Goal: Task Accomplishment & Management: Complete application form

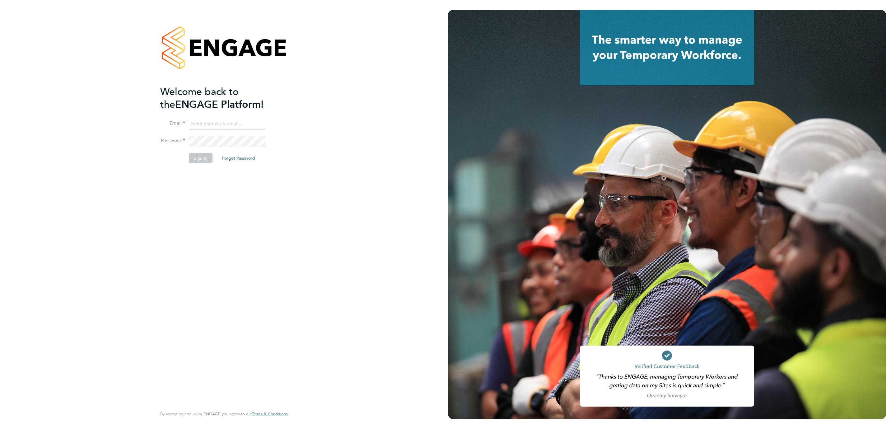
type input "r.kershaw@oandb.co.uk"
click at [200, 162] on button "Sign In" at bounding box center [201, 158] width 24 height 10
click at [199, 157] on button "Sign In" at bounding box center [201, 158] width 24 height 10
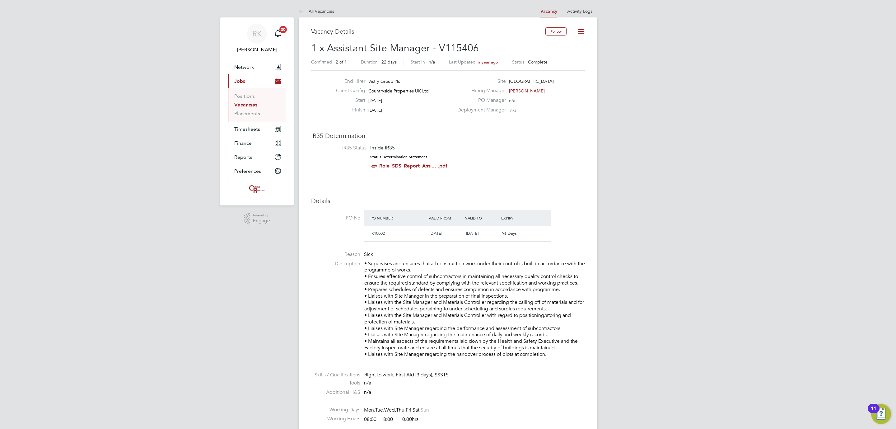
click at [246, 105] on link "Vacancies" at bounding box center [245, 105] width 23 height 6
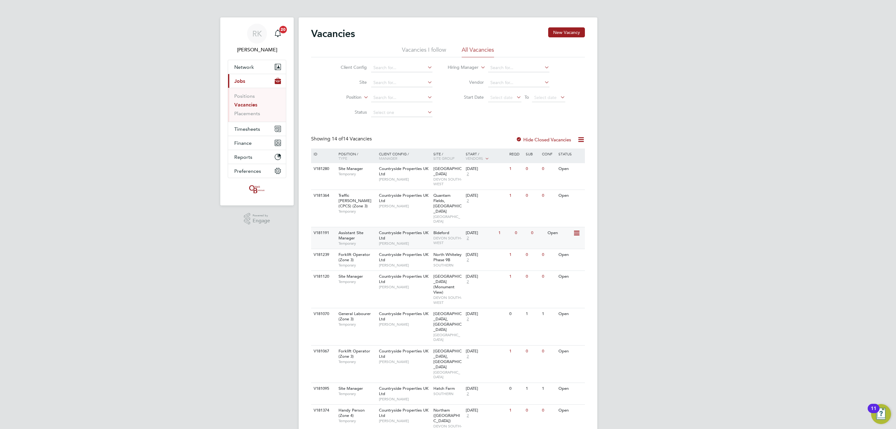
click at [558, 227] on div "Open" at bounding box center [559, 233] width 27 height 12
click at [391, 271] on div "Countryside Properties UK Ltd [PERSON_NAME]" at bounding box center [404, 281] width 54 height 21
click at [250, 127] on span "Timesheets" at bounding box center [247, 129] width 26 height 6
click at [239, 130] on span "Timesheets" at bounding box center [247, 129] width 26 height 6
click at [245, 125] on button "Timesheets" at bounding box center [257, 129] width 58 height 14
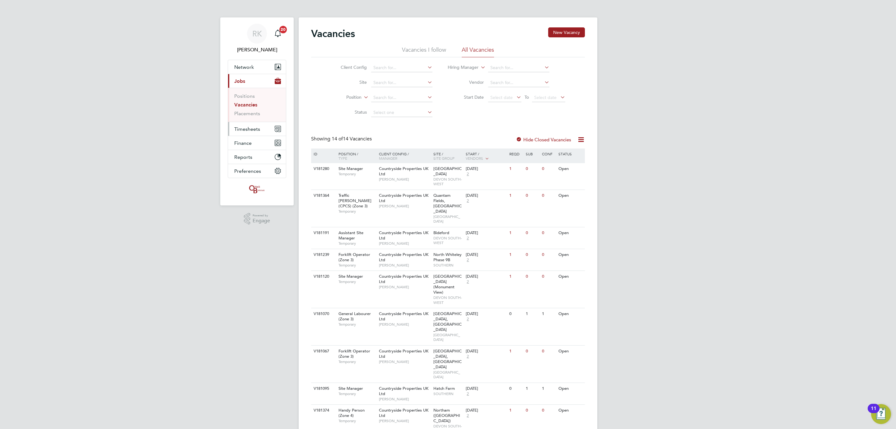
click at [253, 127] on span "Timesheets" at bounding box center [247, 129] width 26 height 6
click at [250, 110] on link "Timesheets" at bounding box center [247, 110] width 26 height 6
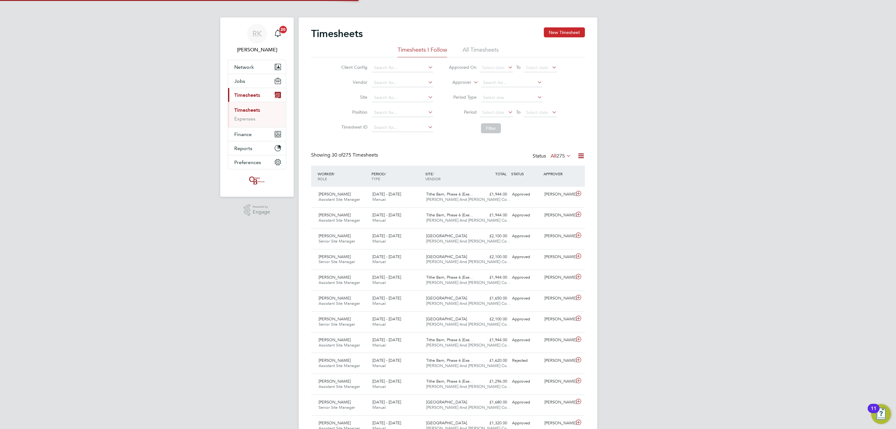
click at [565, 32] on button "New Timesheet" at bounding box center [564, 32] width 41 height 10
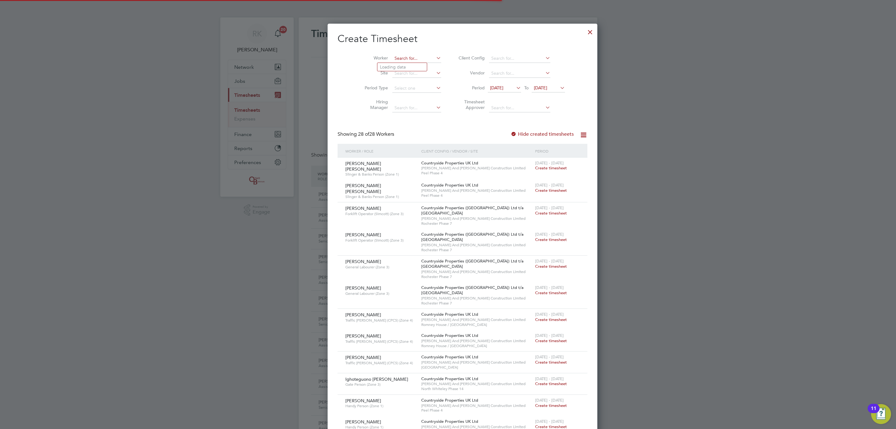
click at [395, 57] on input at bounding box center [416, 58] width 49 height 9
click at [402, 67] on li "[PERSON_NAME]" at bounding box center [415, 67] width 77 height 8
type input "[PERSON_NAME]"
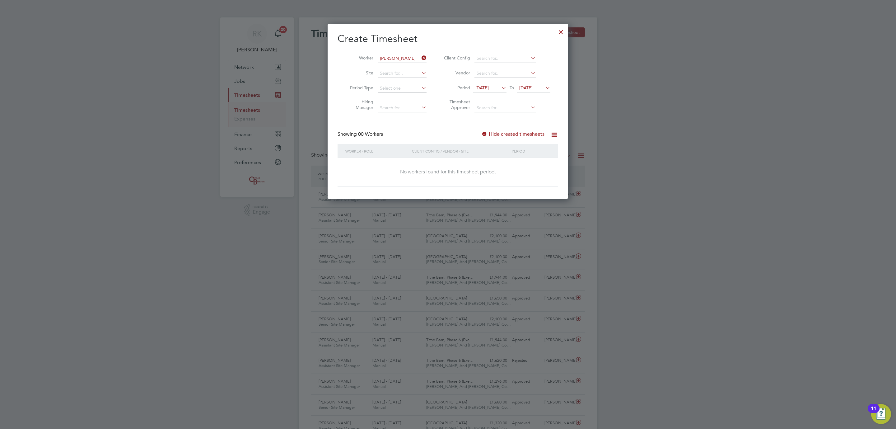
click at [489, 87] on span "[DATE]" at bounding box center [481, 88] width 13 height 6
click at [486, 175] on span "22" at bounding box center [484, 172] width 12 height 12
click at [533, 88] on span "[DATE]" at bounding box center [525, 88] width 13 height 6
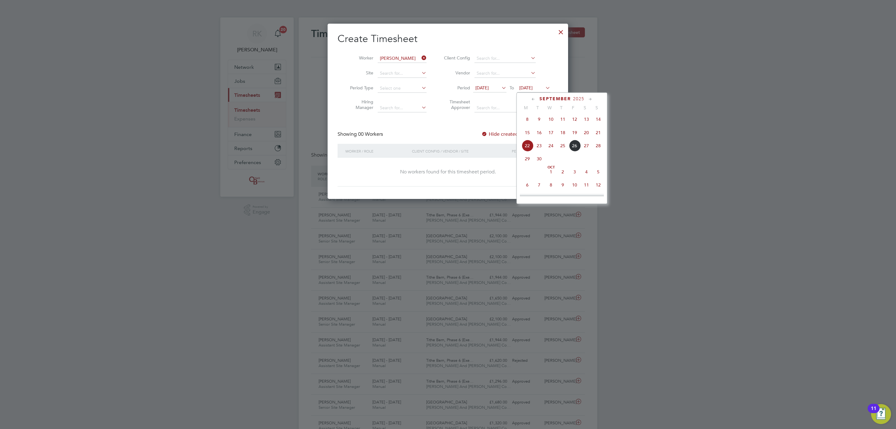
click at [553, 149] on span "24" at bounding box center [551, 146] width 12 height 12
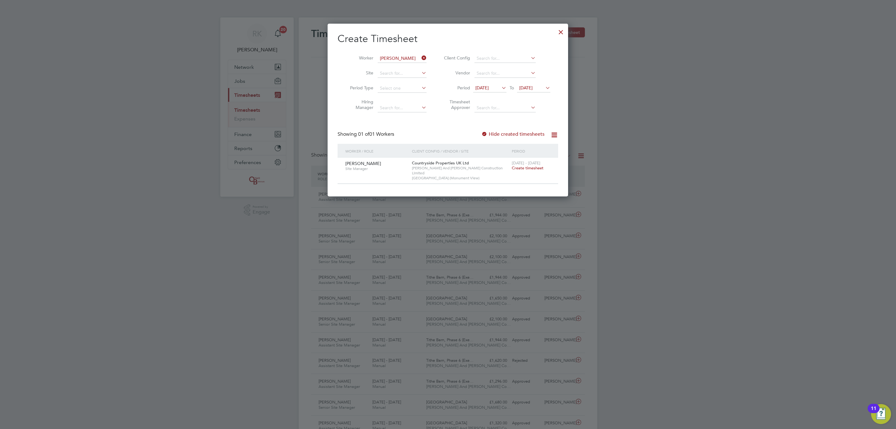
click at [526, 167] on span "Create timesheet" at bounding box center [528, 167] width 32 height 5
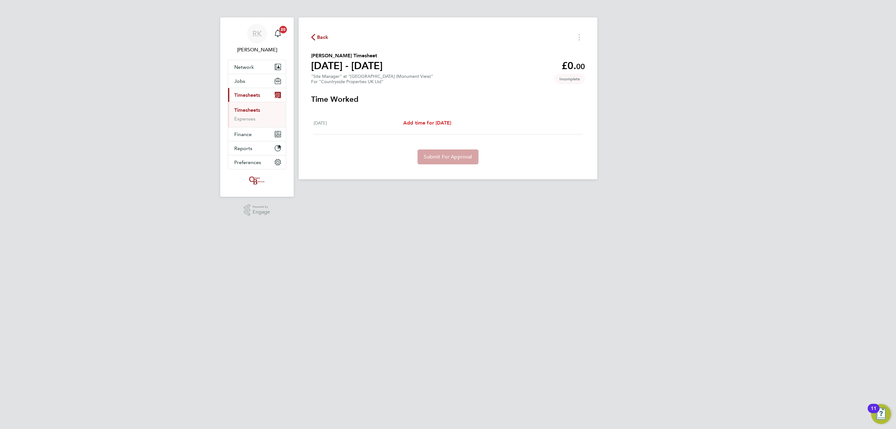
click at [438, 122] on span "Add time for [DATE]" at bounding box center [427, 123] width 48 height 6
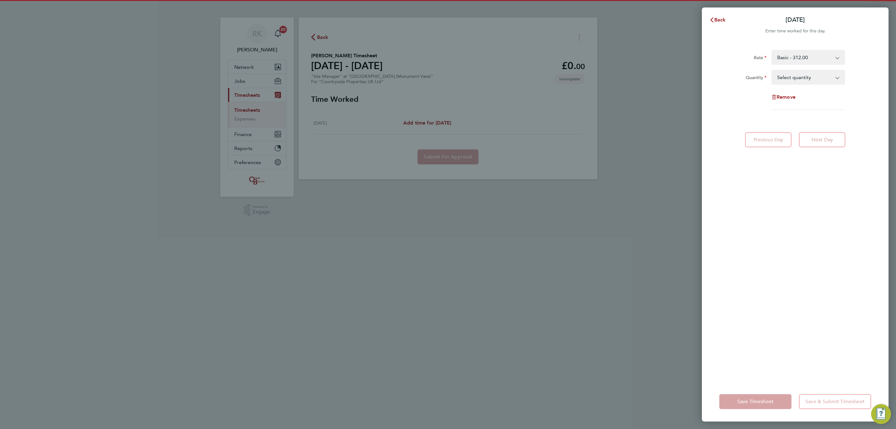
drag, startPoint x: 794, startPoint y: 78, endPoint x: 794, endPoint y: 83, distance: 5.6
click at [794, 79] on select "Select quantity 0.5 1" at bounding box center [804, 77] width 65 height 14
select select "1"
click at [772, 70] on select "Select quantity 0.5 1" at bounding box center [804, 77] width 65 height 14
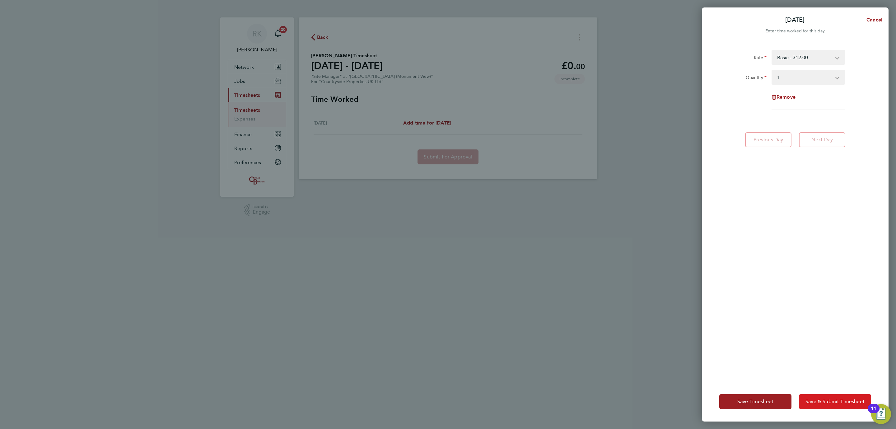
click at [813, 400] on span "Save & Submit Timesheet" at bounding box center [835, 401] width 59 height 6
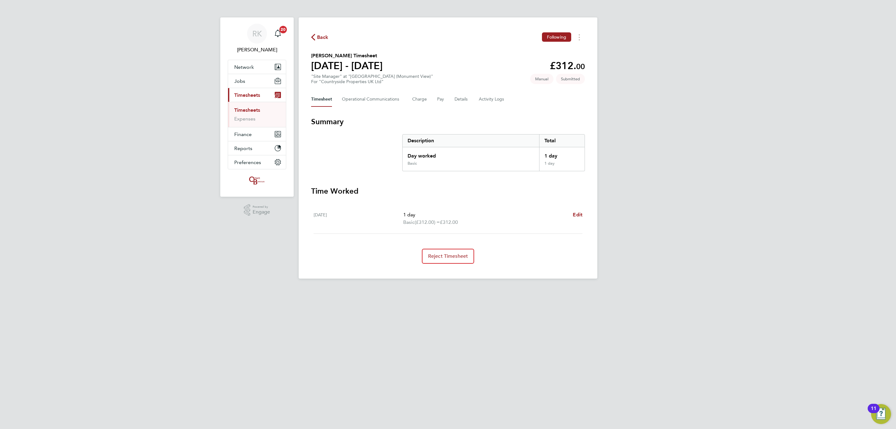
click at [250, 108] on link "Timesheets" at bounding box center [247, 110] width 26 height 6
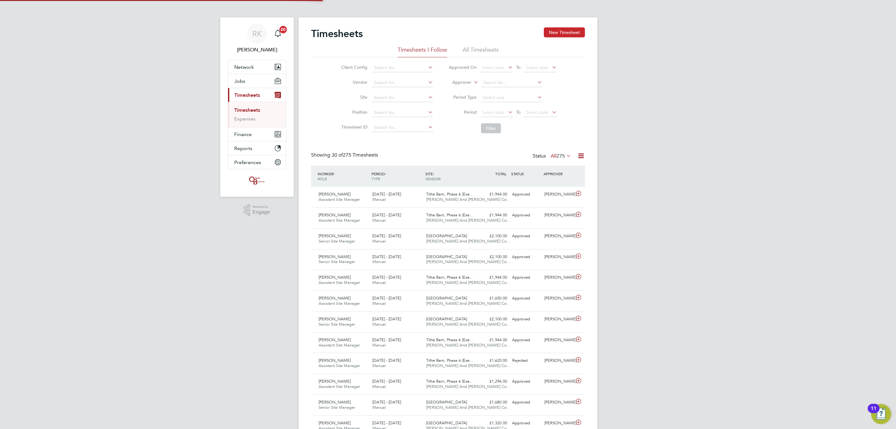
click at [574, 35] on button "New Timesheet" at bounding box center [564, 32] width 41 height 10
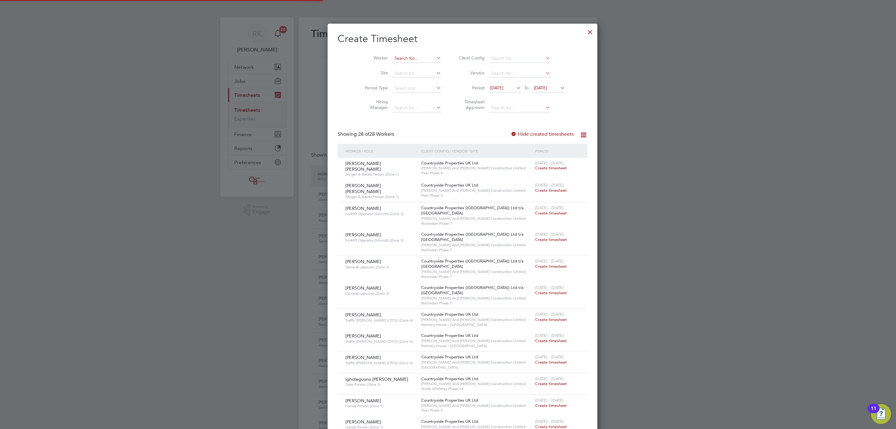
click at [405, 56] on input at bounding box center [416, 58] width 49 height 9
click at [417, 64] on b "[PERSON_NAME]" at bounding box center [435, 66] width 36 height 5
type input "[PERSON_NAME]"
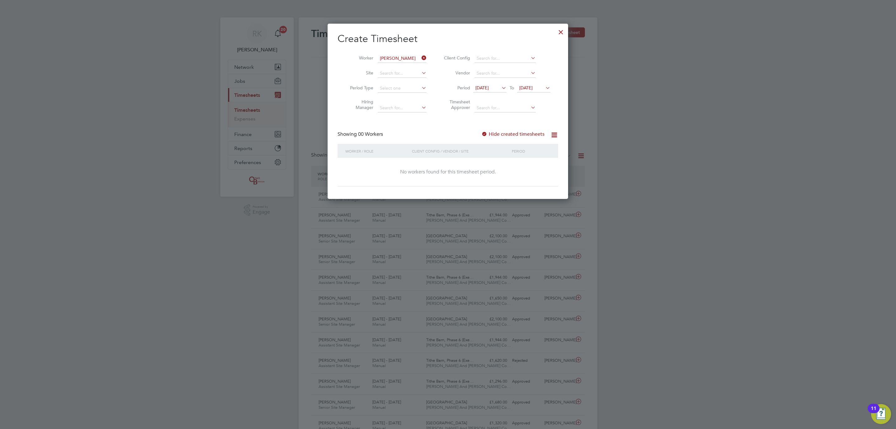
click at [488, 81] on li "Period [DATE] To [DATE]" at bounding box center [496, 88] width 124 height 15
click at [489, 88] on span "[DATE]" at bounding box center [481, 88] width 13 height 6
click at [487, 175] on span "22" at bounding box center [484, 172] width 12 height 12
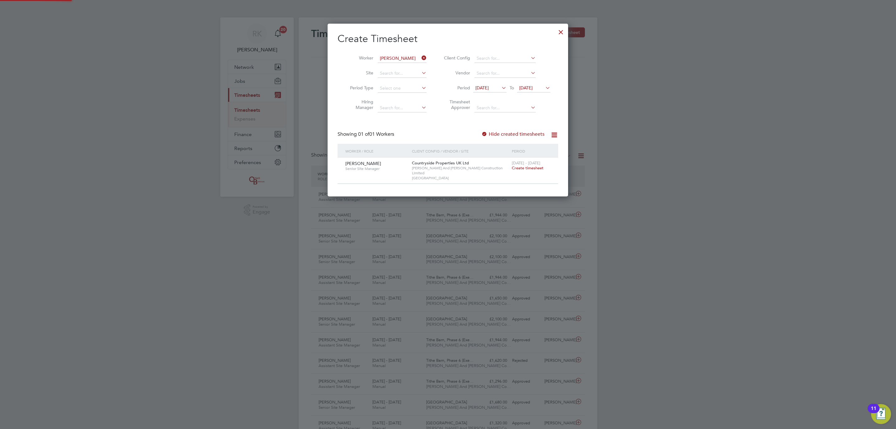
drag, startPoint x: 527, startPoint y: 170, endPoint x: 501, endPoint y: 129, distance: 49.0
click at [528, 170] on span "Create timesheet" at bounding box center [528, 167] width 32 height 5
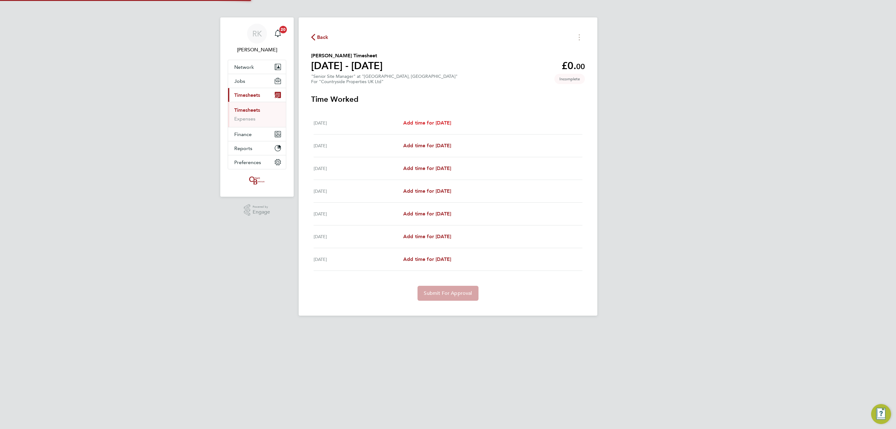
click at [418, 120] on span "Add time for [DATE]" at bounding box center [427, 123] width 48 height 6
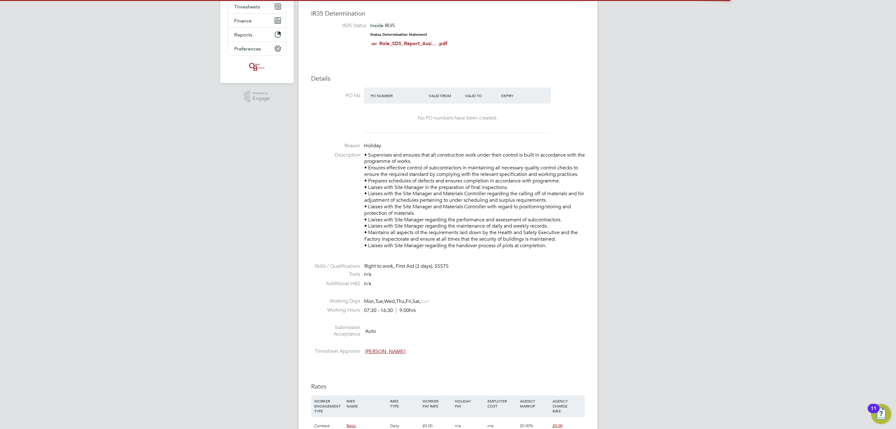
scroll to position [280, 0]
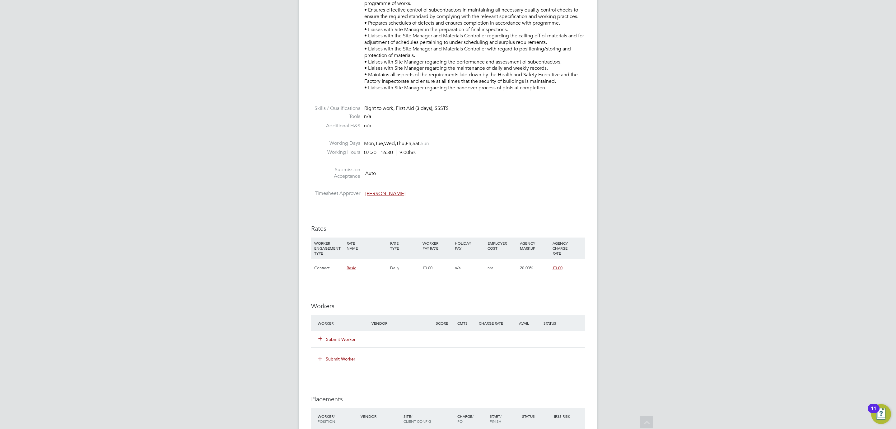
click at [329, 341] on button "Submit Worker" at bounding box center [337, 339] width 37 height 6
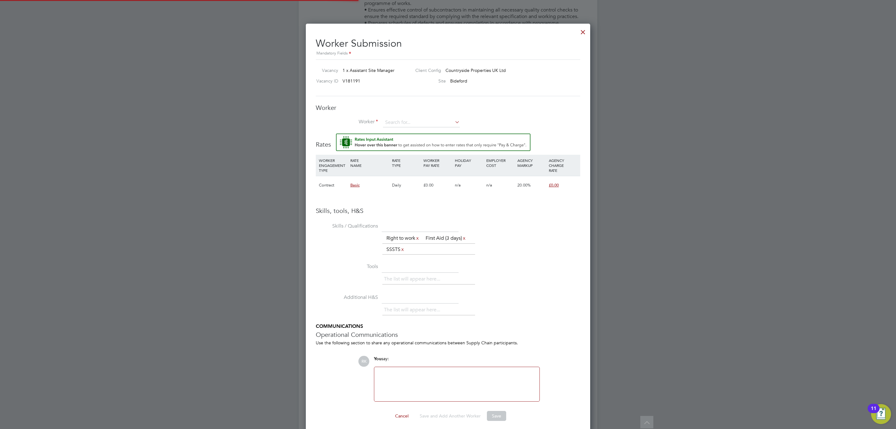
scroll to position [412, 285]
click at [451, 123] on input at bounding box center [421, 122] width 77 height 9
click at [442, 128] on li "Keith Williams (Keith Williams)" at bounding box center [441, 132] width 116 height 8
type input "Keith Williams (Keith Williams)"
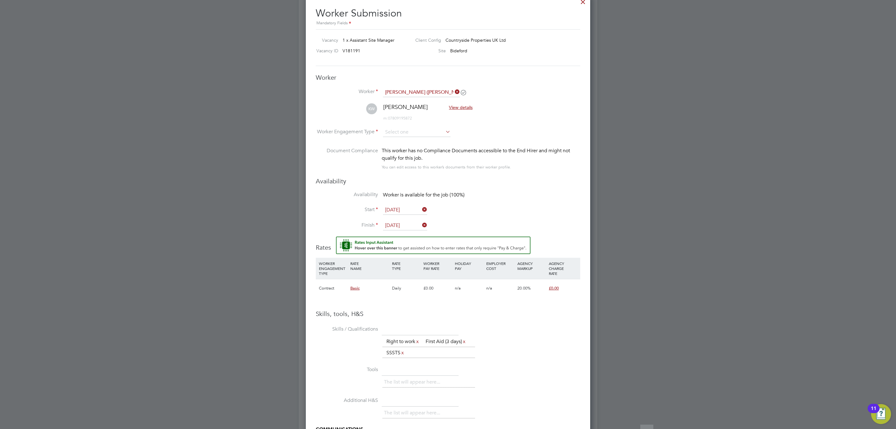
scroll to position [327, 0]
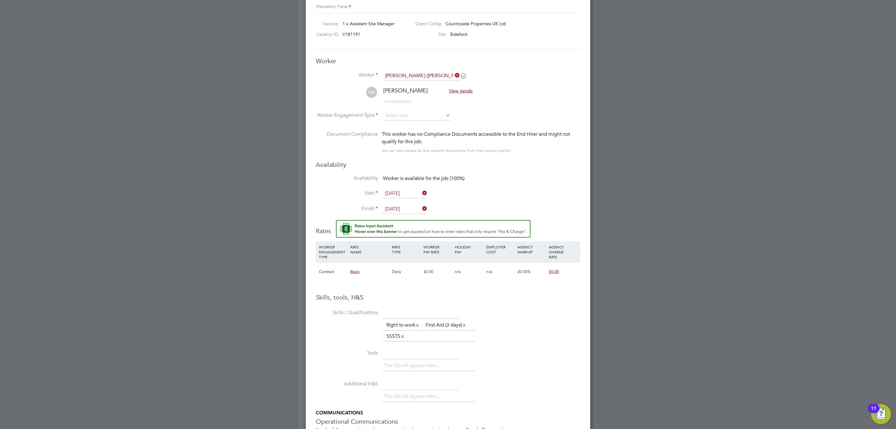
click at [553, 293] on li "WORKER ENGAGEMENT TYPE RATE NAME RATE TYPE WORKER PAY RATE HOLIDAY PAY EMPLOYER…" at bounding box center [448, 267] width 265 height 52
click at [423, 115] on input at bounding box center [417, 115] width 68 height 9
click at [419, 126] on li "Contract" at bounding box center [417, 125] width 68 height 8
type input "Contract"
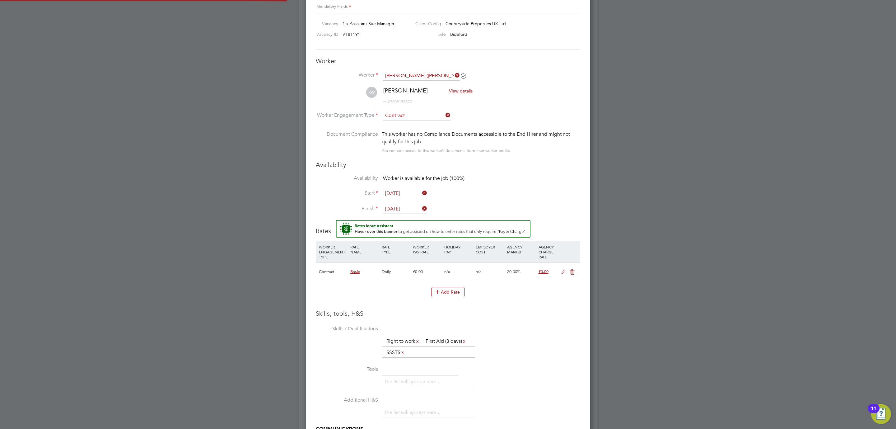
scroll to position [0, 0]
click at [561, 274] on icon at bounding box center [564, 271] width 8 height 5
drag, startPoint x: 423, startPoint y: 295, endPoint x: 369, endPoint y: 296, distance: 54.2
click at [399, 295] on div "Primary Rate New Rates: 0 0 n/a 0 n/a 20 0 % 0" at bounding box center [448, 295] width 265 height 16
type input "2"
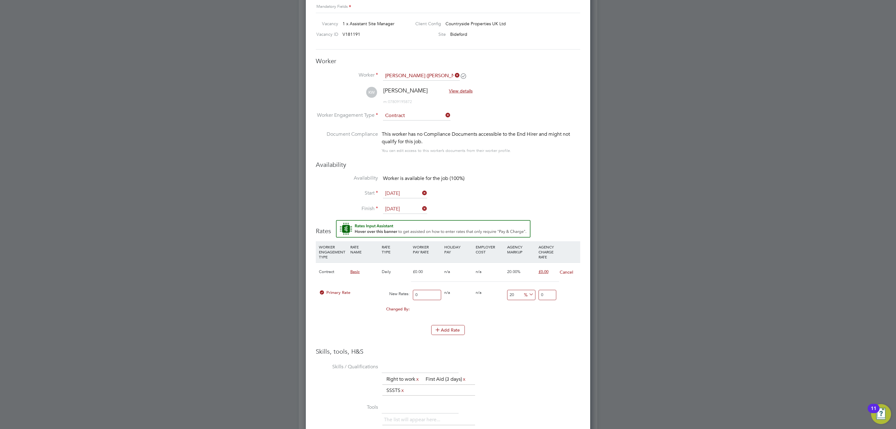
type input "2.4"
type input "27"
type input "32.4"
type input "270"
type input "324"
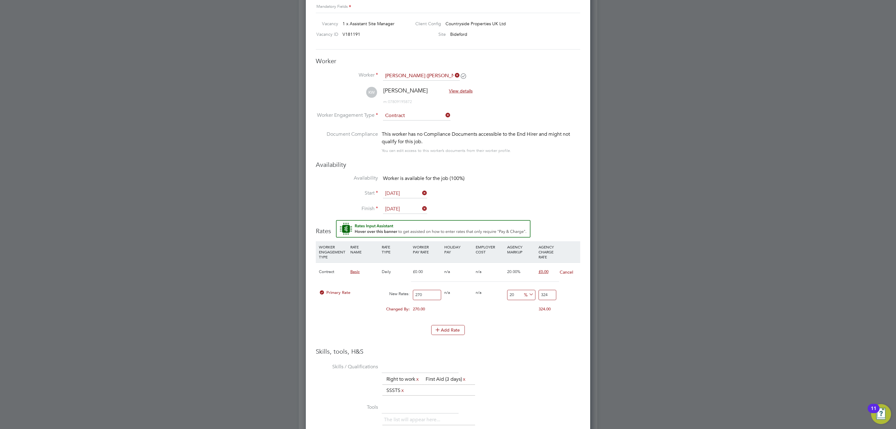
type input "270"
click at [514, 330] on div "Add Rate" at bounding box center [448, 330] width 265 height 10
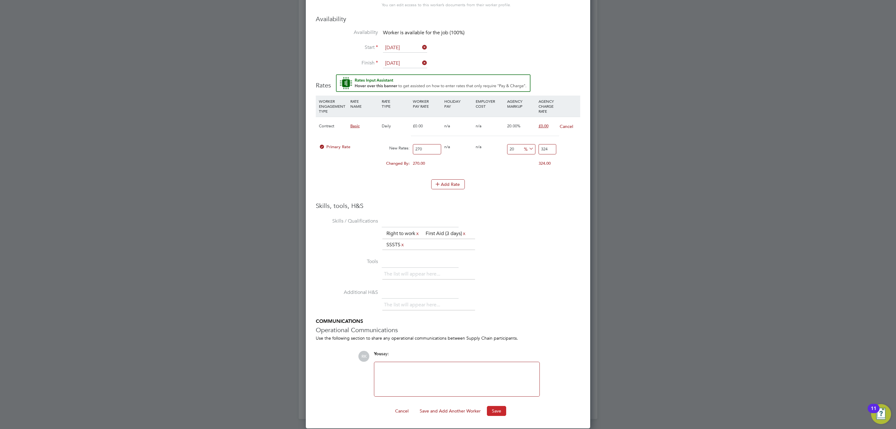
click at [496, 409] on button "Save" at bounding box center [496, 411] width 19 height 10
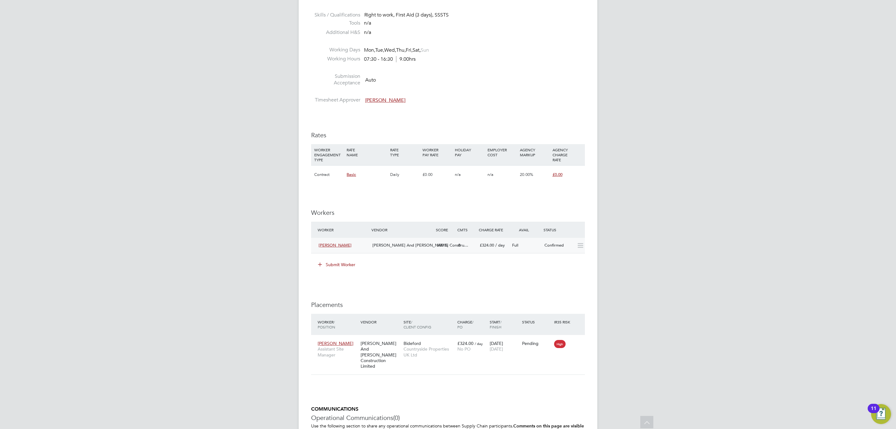
click at [524, 243] on div "Full" at bounding box center [526, 245] width 32 height 10
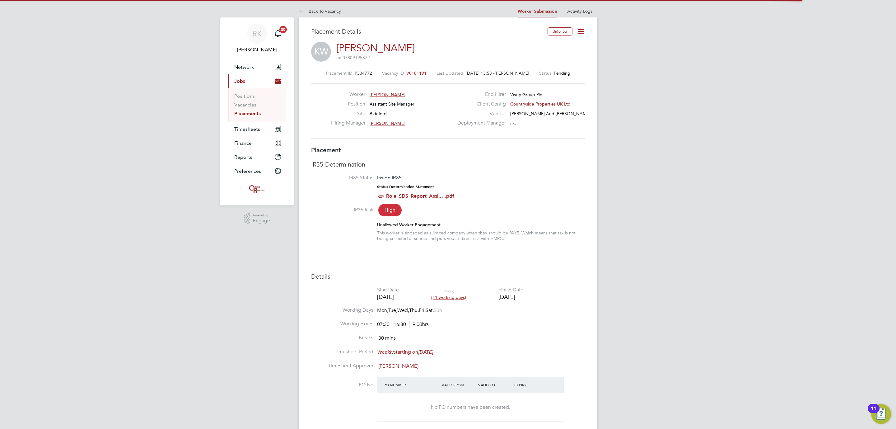
click at [585, 32] on icon at bounding box center [581, 31] width 8 height 8
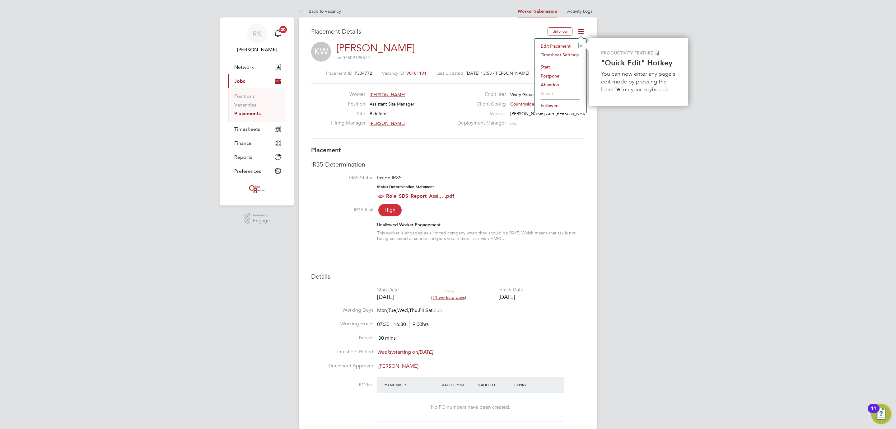
click at [559, 64] on li "Start" at bounding box center [561, 67] width 46 height 9
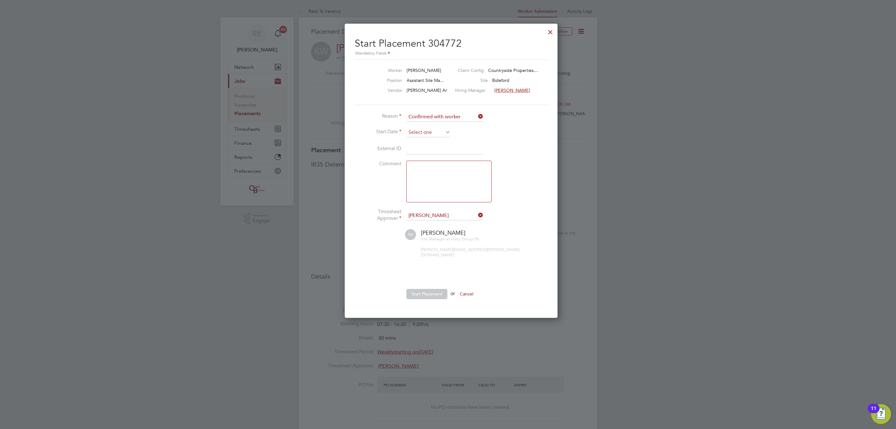
click at [441, 131] on input at bounding box center [428, 132] width 44 height 9
click at [414, 205] on span "29" at bounding box center [417, 203] width 12 height 12
click at [467, 196] on span "26" at bounding box center [464, 190] width 12 height 12
type input "[DATE]"
click at [438, 134] on input "[DATE]" at bounding box center [428, 132] width 44 height 9
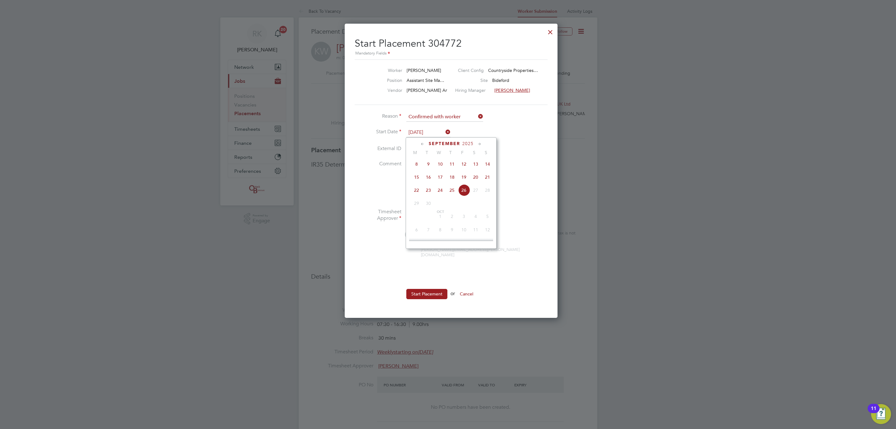
click at [479, 142] on icon at bounding box center [480, 144] width 6 height 7
click at [420, 145] on icon at bounding box center [423, 144] width 6 height 7
click at [465, 208] on span "26" at bounding box center [464, 204] width 12 height 12
click at [427, 289] on button "Start Placement" at bounding box center [426, 294] width 41 height 10
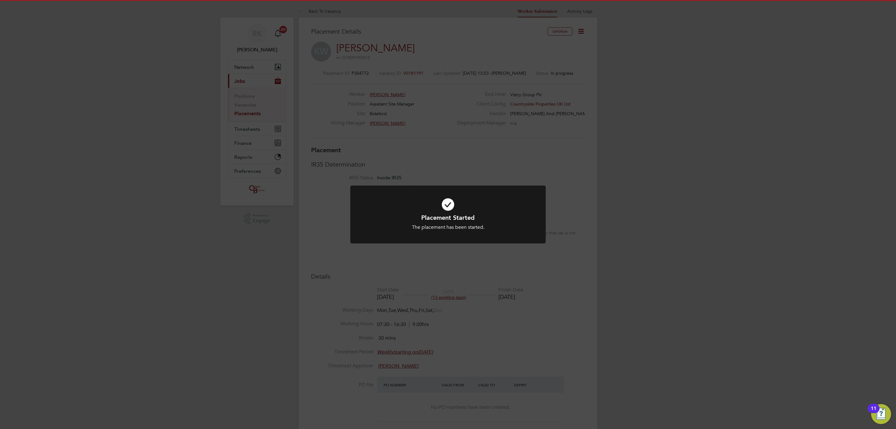
click at [195, 236] on div "Placement Started The placement has been started. Cancel Okay" at bounding box center [448, 214] width 896 height 429
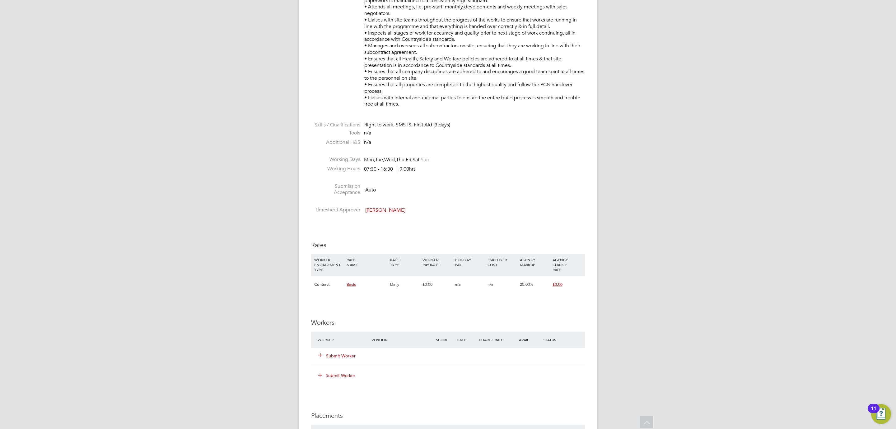
scroll to position [373, 0]
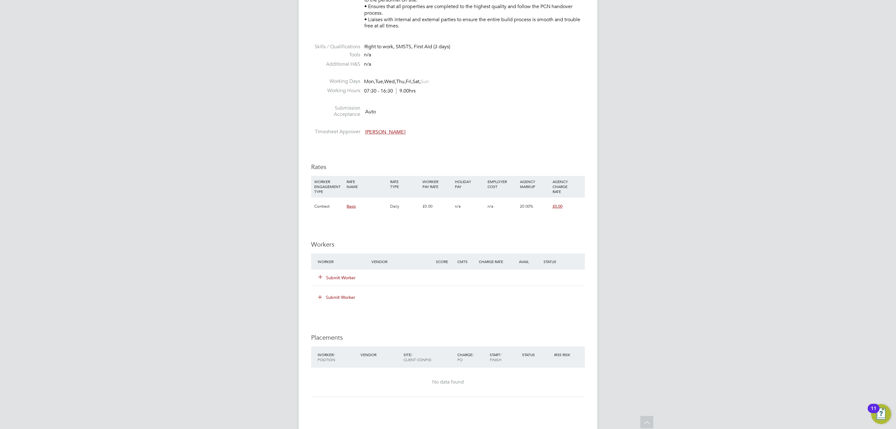
click at [345, 277] on button "Submit Worker" at bounding box center [337, 277] width 37 height 6
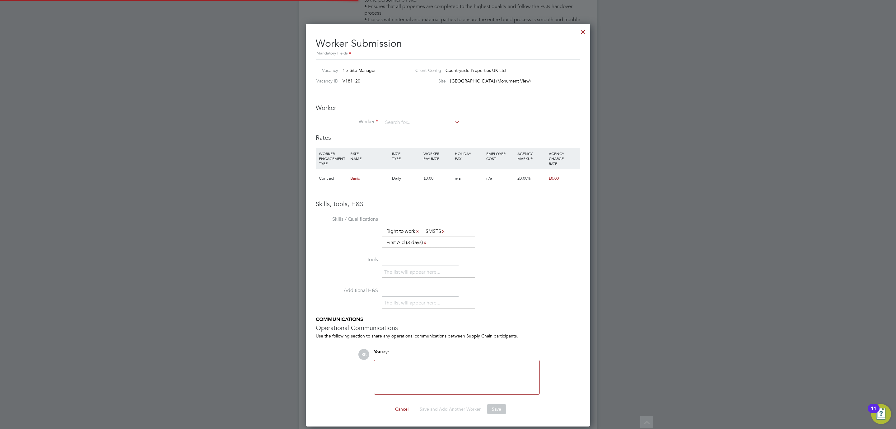
scroll to position [404, 285]
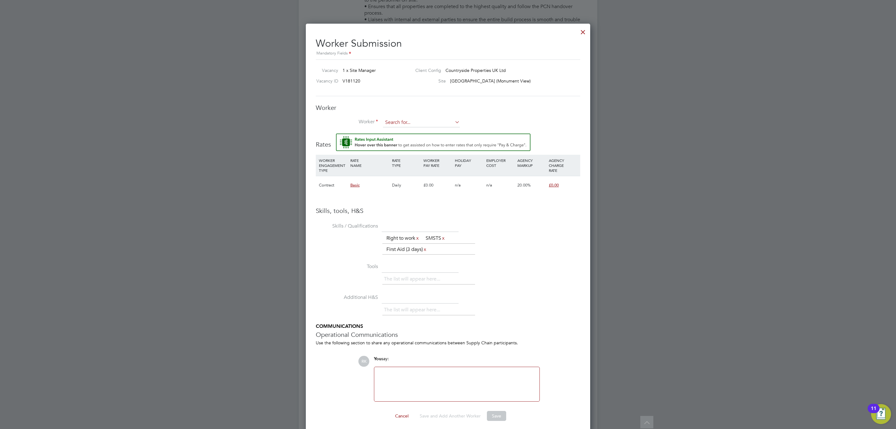
click at [405, 121] on input at bounding box center [421, 122] width 77 height 9
click at [422, 128] on li "Stewart Richards (Stewart Richards)" at bounding box center [441, 132] width 116 height 8
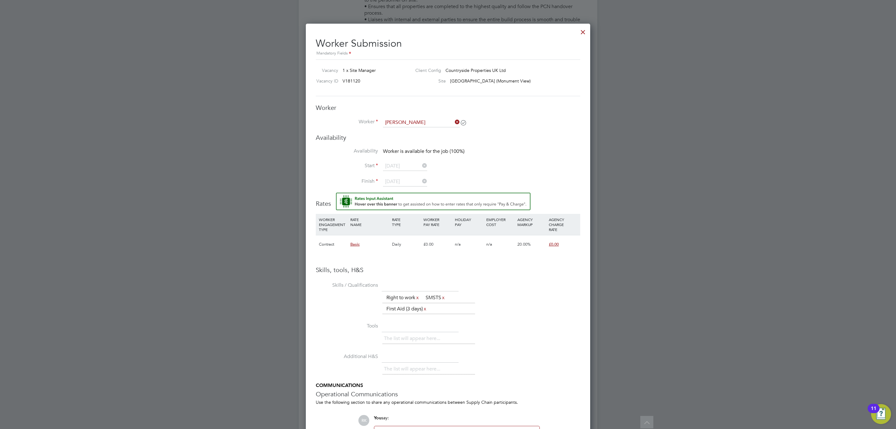
type input "Stewart Richards (Stewart Richards)"
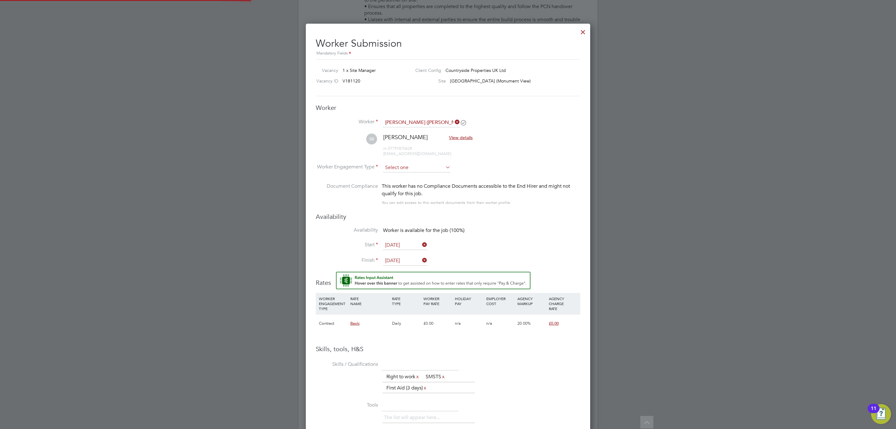
scroll to position [547, 285]
click at [414, 165] on input at bounding box center [417, 167] width 68 height 9
click at [418, 175] on li "Contract" at bounding box center [417, 176] width 68 height 8
type input "Contract"
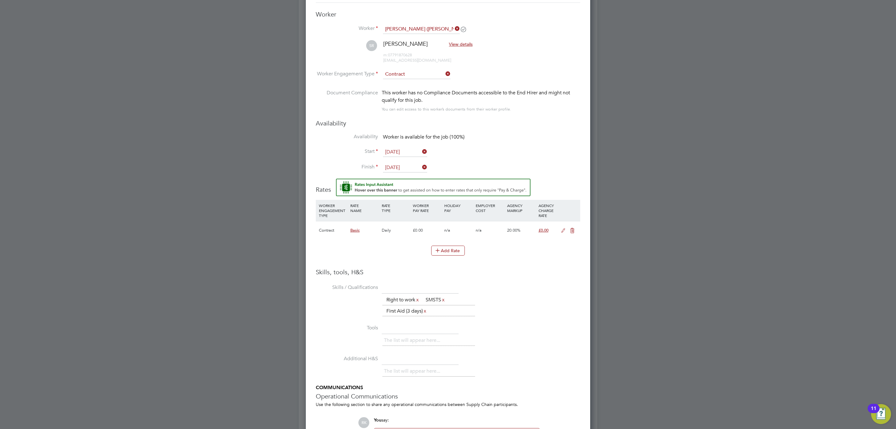
click at [560, 229] on icon at bounding box center [564, 230] width 8 height 5
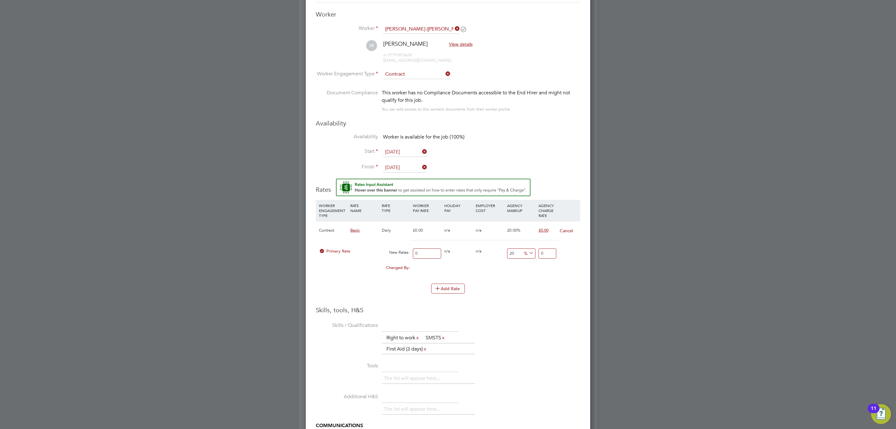
drag, startPoint x: 432, startPoint y: 256, endPoint x: 349, endPoint y: 256, distance: 83.7
click at [351, 256] on div "Primary Rate New Rates: 0 0 n/a 0 n/a 20 0 % 0" at bounding box center [448, 253] width 265 height 16
type input "2"
type input "2.4"
type input "26"
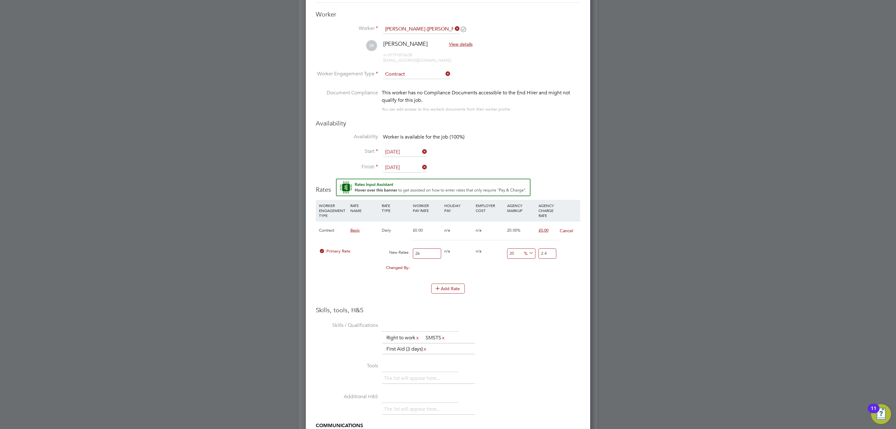
type input "31.2"
type input "260"
type input "312"
type input "260"
click at [559, 330] on li "Skills / Qualifications The list will appear here... Right to work x SMSTS x Fi…" at bounding box center [448, 340] width 265 height 40
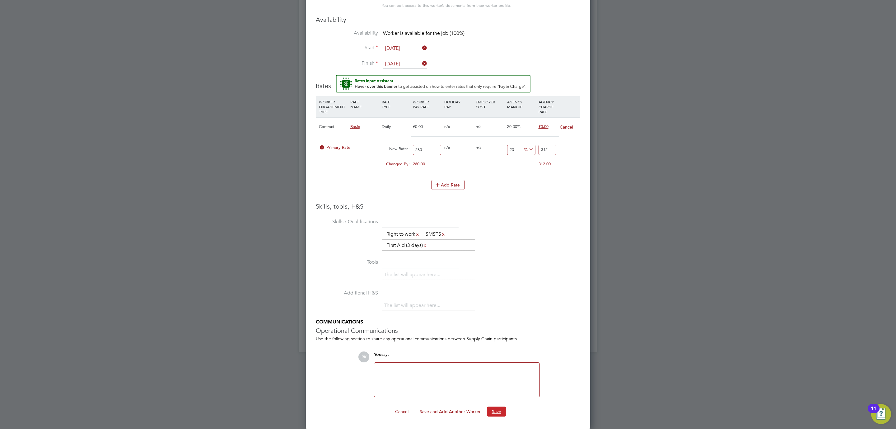
click at [489, 410] on button "Save" at bounding box center [496, 411] width 19 height 10
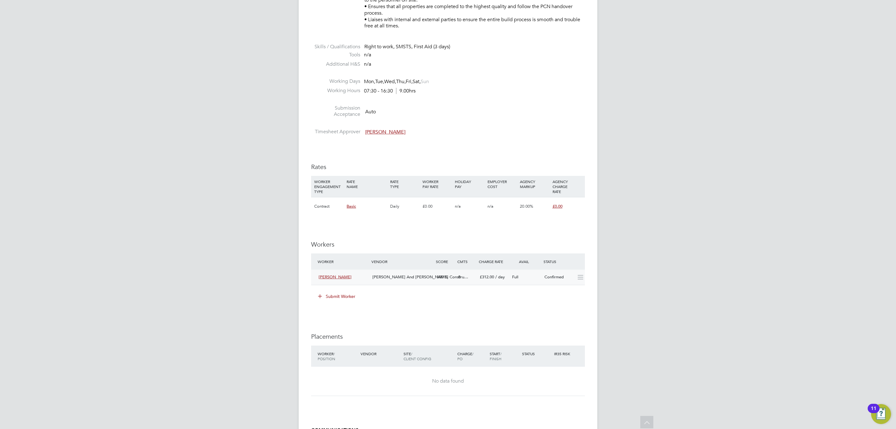
click at [528, 273] on div "Full" at bounding box center [526, 277] width 32 height 10
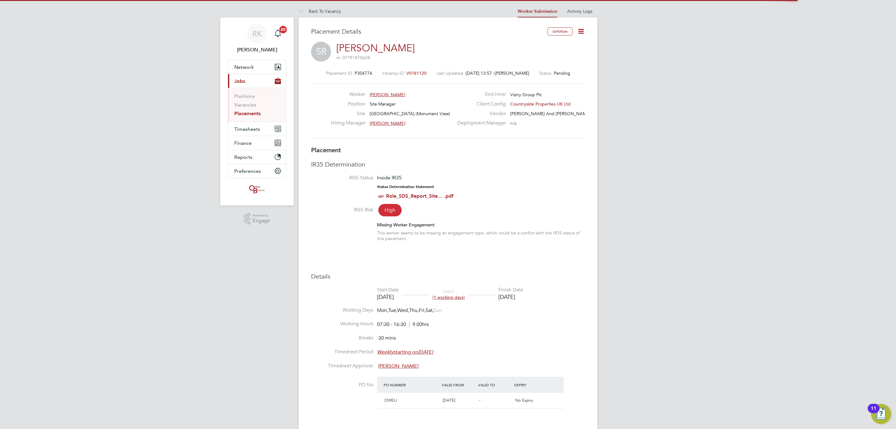
click at [585, 29] on icon at bounding box center [581, 31] width 8 height 8
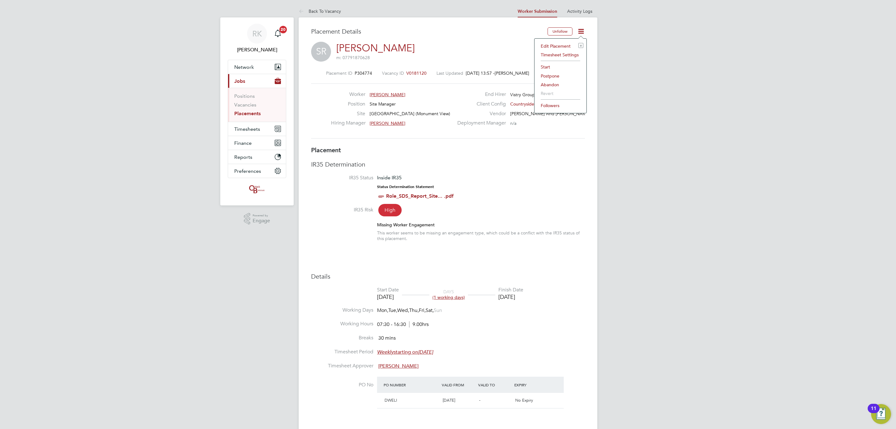
click at [552, 66] on li "Start" at bounding box center [561, 67] width 46 height 9
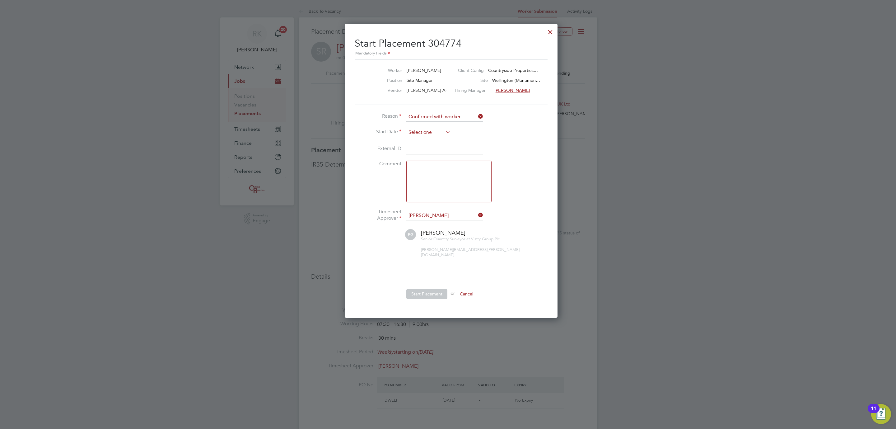
click at [444, 133] on input at bounding box center [428, 132] width 44 height 9
click at [439, 195] on span "24" at bounding box center [440, 190] width 12 height 12
type input "[DATE]"
click at [421, 289] on button "Start Placement" at bounding box center [426, 294] width 41 height 10
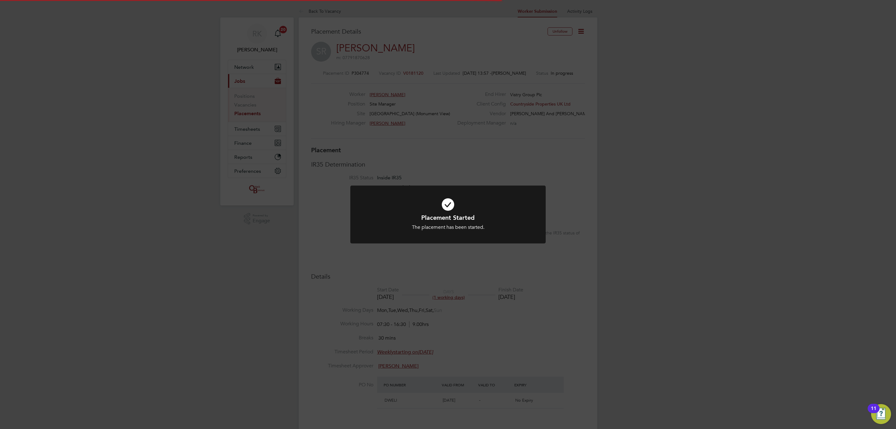
click at [212, 265] on div "Placement Started The placement has been started. Cancel Okay" at bounding box center [448, 214] width 896 height 429
